Goal: Task Accomplishment & Management: Use online tool/utility

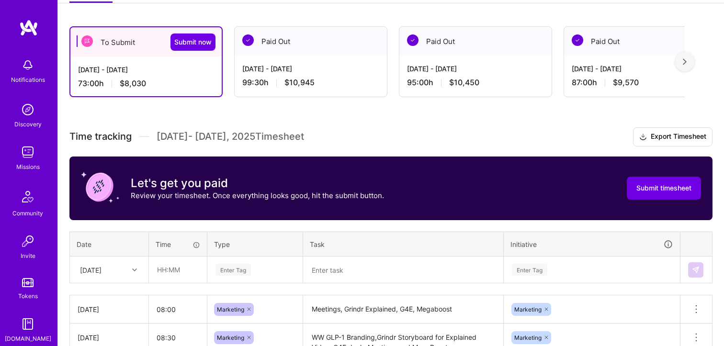
scroll to position [155, 0]
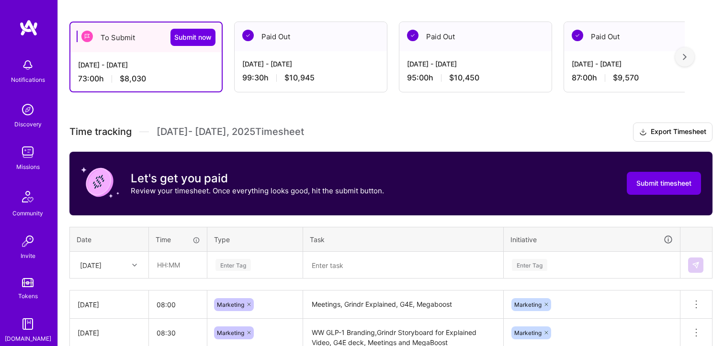
click at [126, 266] on div "[DATE]" at bounding box center [109, 264] width 78 height 25
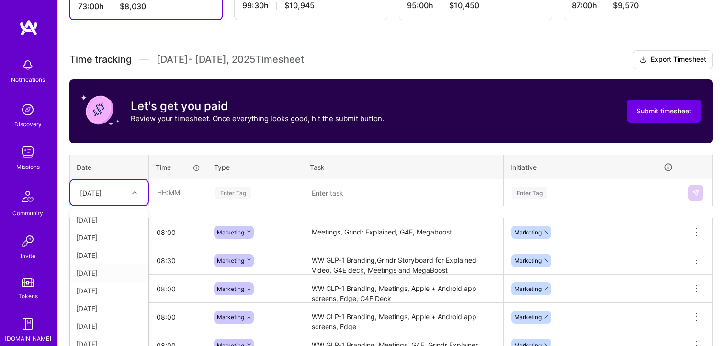
scroll to position [237, 0]
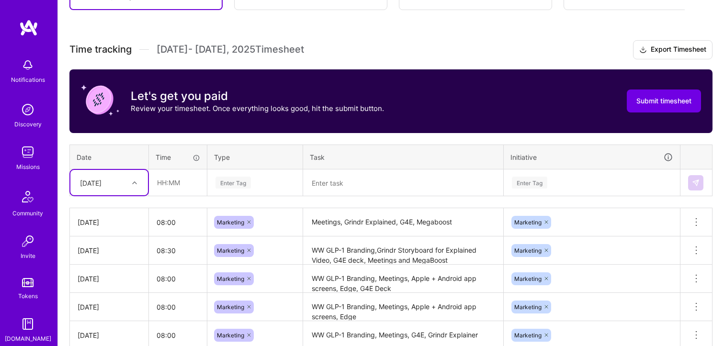
click at [123, 184] on div "[DATE]" at bounding box center [101, 183] width 53 height 16
click at [166, 179] on input "text" at bounding box center [177, 182] width 57 height 25
click at [171, 183] on input "08:00" at bounding box center [177, 182] width 57 height 25
type input "08:30"
click at [227, 184] on div "Enter Tag" at bounding box center [233, 182] width 35 height 15
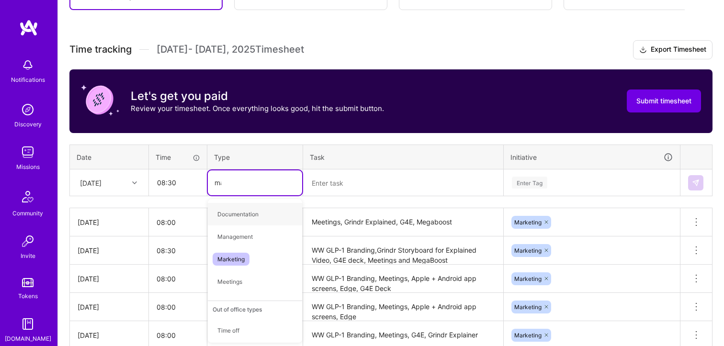
type input "mark"
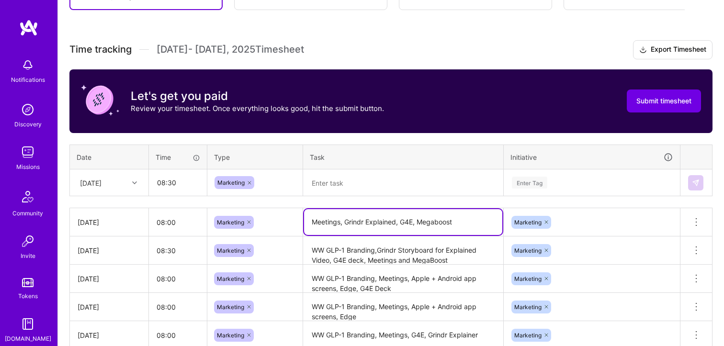
drag, startPoint x: 439, startPoint y: 215, endPoint x: 446, endPoint y: 217, distance: 7.7
click at [439, 215] on textarea "Meetings, Grindr Explained, G4E, Megaboost" at bounding box center [403, 222] width 198 height 26
drag, startPoint x: 461, startPoint y: 220, endPoint x: 296, endPoint y: 215, distance: 165.3
click at [296, 215] on tr "[DATE] 08:00 Marketing Meetings, Grindr Explained, G4E, Megaboost Marketing Del…" at bounding box center [391, 222] width 643 height 28
click at [359, 183] on textarea at bounding box center [403, 183] width 198 height 25
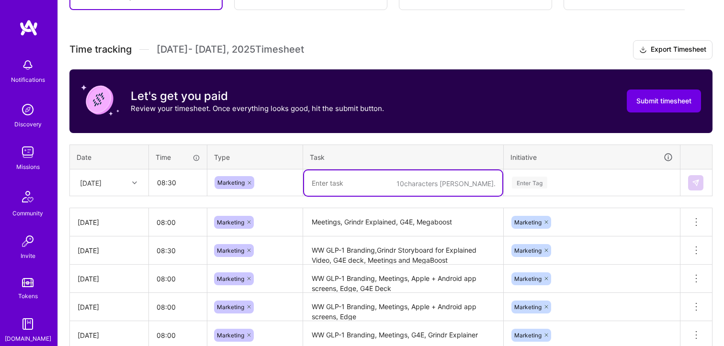
paste textarea "Meetings, Grindr Explained, G4E, Megaboost"
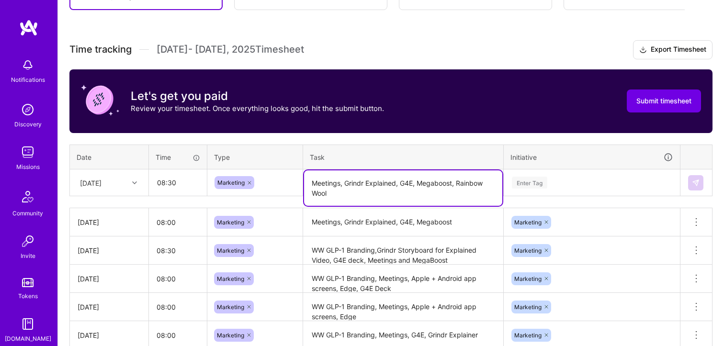
drag, startPoint x: 399, startPoint y: 184, endPoint x: 344, endPoint y: 183, distance: 54.6
click at [344, 183] on textarea "Meetings, Grindr Explained, G4E, Megaboost, Rainbow Wool" at bounding box center [403, 188] width 198 height 35
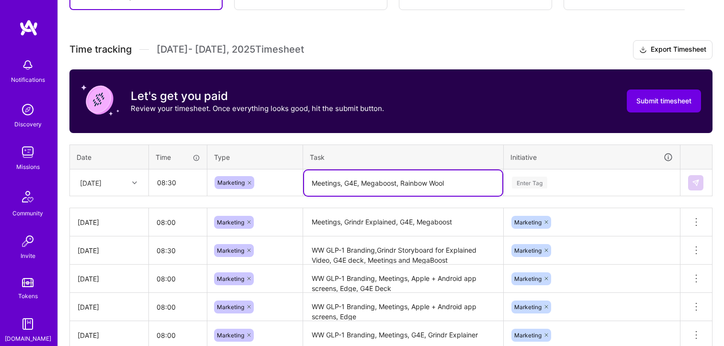
click at [446, 180] on textarea "Meetings, G4E, Megaboost, Rainbow Wool" at bounding box center [403, 183] width 198 height 25
type textarea "Meetings, G4E, Megaboost, Rainbow Wool, Pleasure Ball"
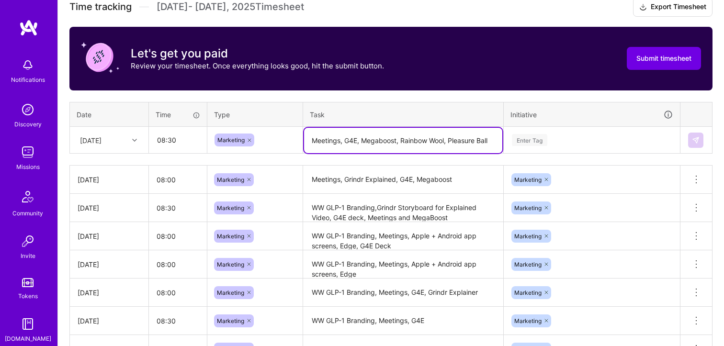
click at [542, 153] on div "Enter Tag" at bounding box center [591, 140] width 175 height 25
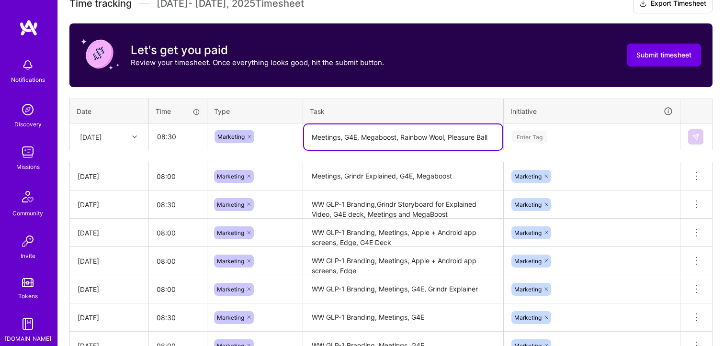
scroll to position [290, 0]
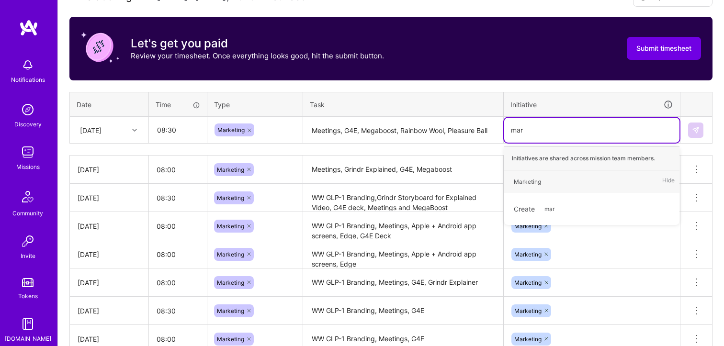
type input "mark"
click at [529, 185] on div "Marketing" at bounding box center [527, 182] width 27 height 10
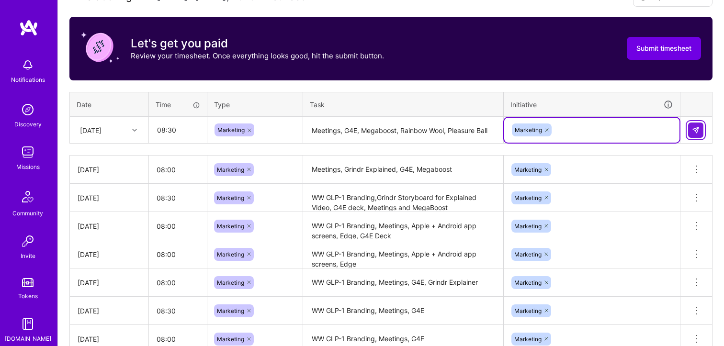
click at [699, 134] on button at bounding box center [695, 130] width 15 height 15
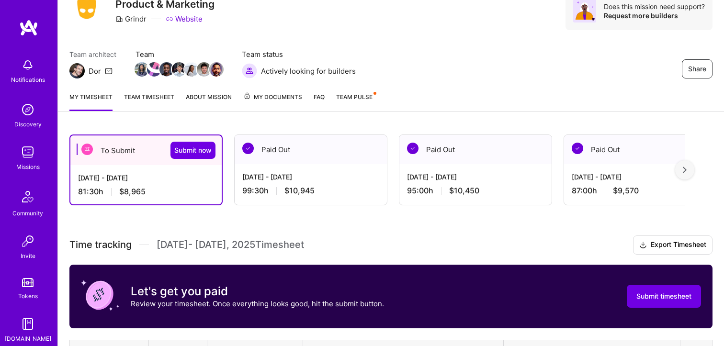
scroll to position [0, 0]
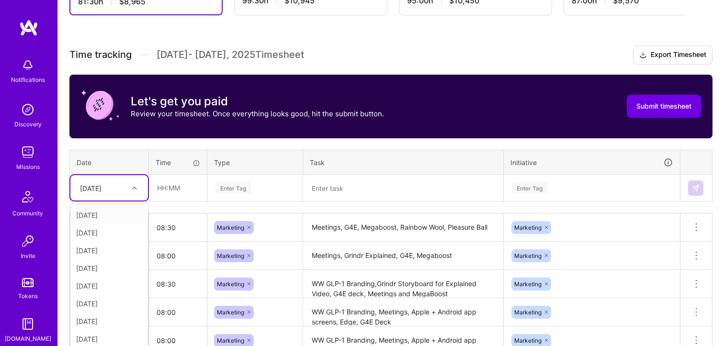
click at [102, 186] on div "[DATE]" at bounding box center [91, 188] width 22 height 10
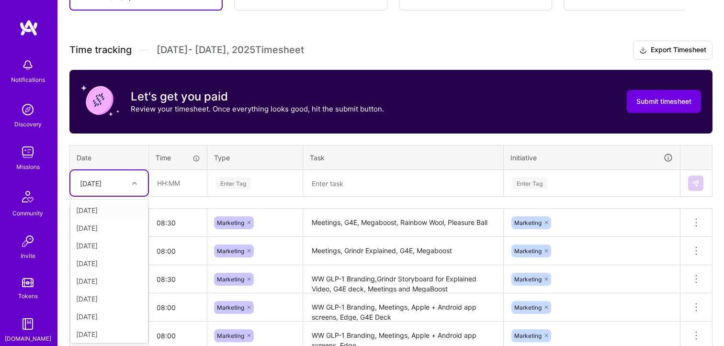
scroll to position [237, 0]
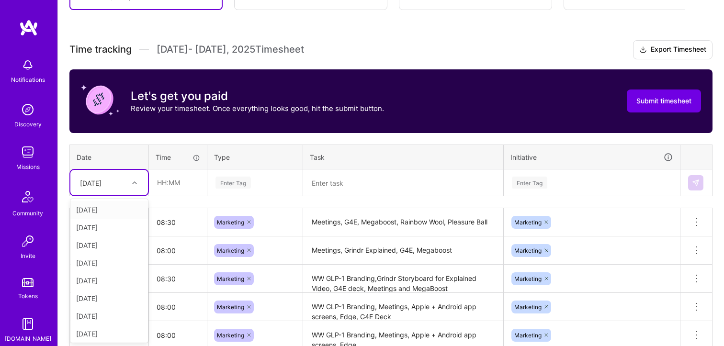
click at [105, 208] on div "[DATE]" at bounding box center [109, 210] width 78 height 18
click at [179, 189] on input "text" at bounding box center [177, 182] width 57 height 25
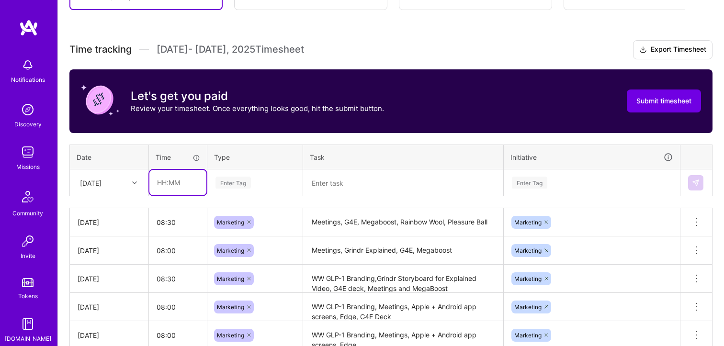
type input "08:00"
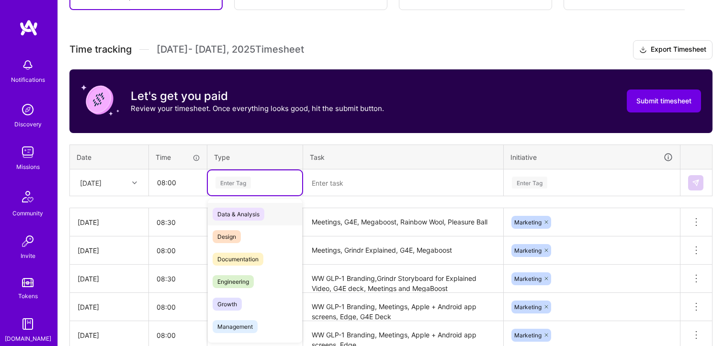
click at [232, 185] on div "Enter Tag" at bounding box center [233, 182] width 35 height 15
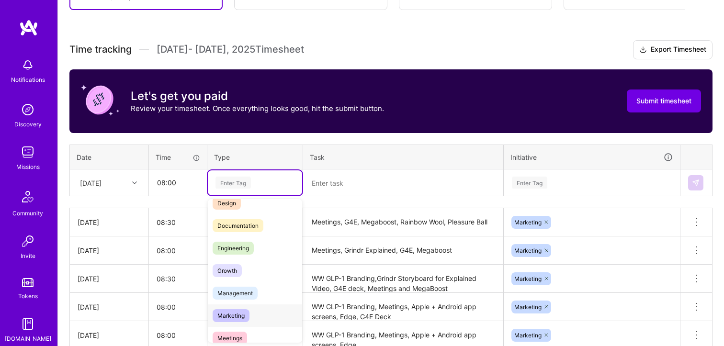
click at [245, 310] on span "Marketing" at bounding box center [231, 315] width 37 height 13
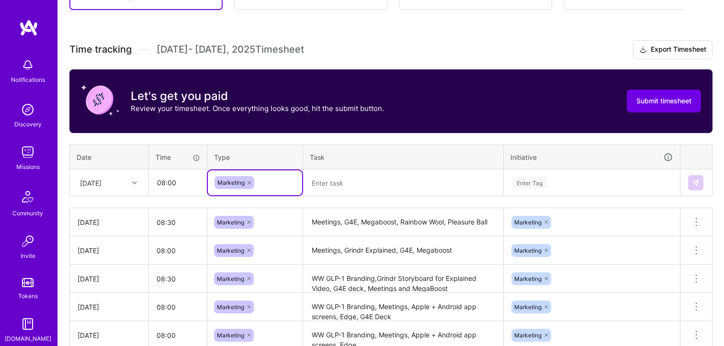
scroll to position [237, 0]
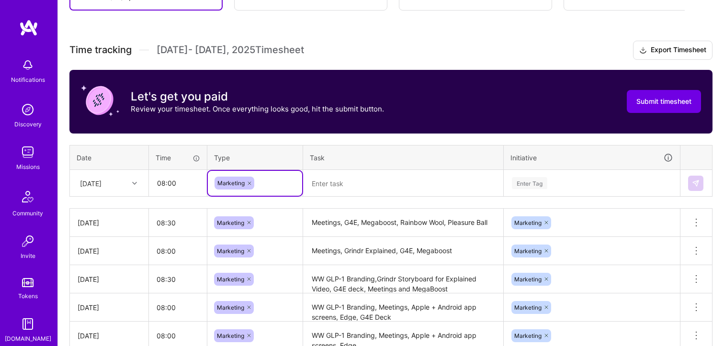
click at [323, 191] on textarea at bounding box center [403, 183] width 198 height 25
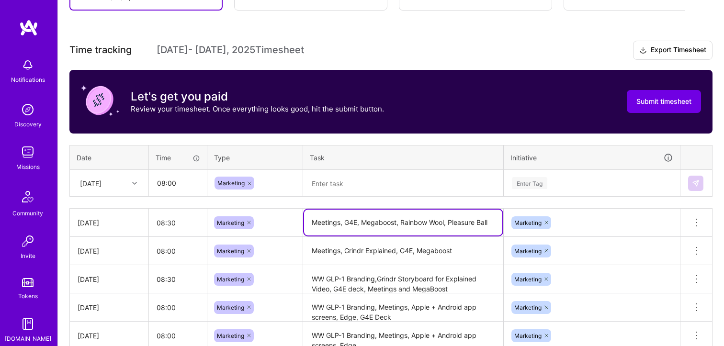
drag, startPoint x: 333, startPoint y: 223, endPoint x: 493, endPoint y: 223, distance: 160.0
click at [494, 223] on textarea "Meetings, G4E, Megaboost, Rainbow Wool, Pleasure Ball" at bounding box center [403, 223] width 198 height 26
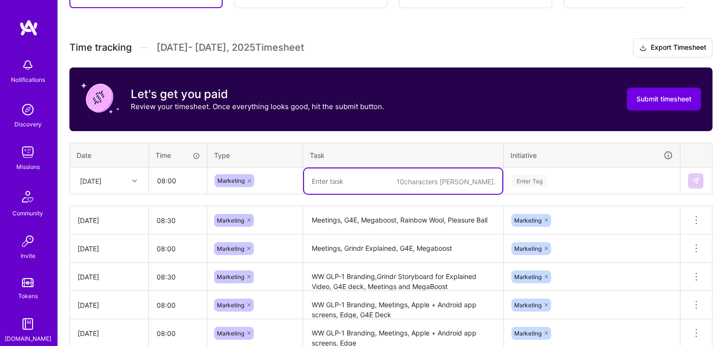
click at [384, 182] on textarea at bounding box center [403, 181] width 198 height 25
paste textarea "Meetings, G4E, Megaboost, Rainbow Wool, Pleasure Ball"
type textarea "Meetings, G4E, Megaboost, Rainbow Wool, Pleasure Ball"
click at [384, 184] on textarea "Meetings, G4E, Megaboost, Rainbow Wool, Pleasure Ball" at bounding box center [403, 181] width 198 height 25
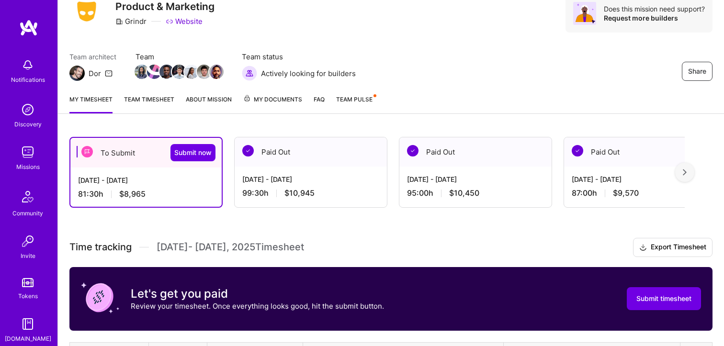
scroll to position [0, 0]
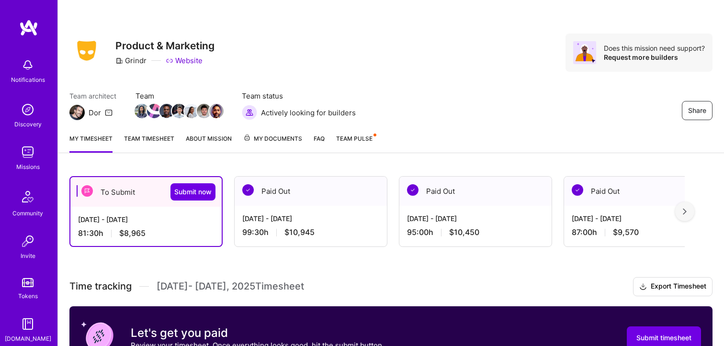
click at [31, 66] on img at bounding box center [27, 65] width 19 height 19
click at [31, 72] on div "Notifications Discovery Missions Community Invite Tokens [DOMAIN_NAME]" at bounding box center [28, 199] width 57 height 290
